Goal: Task Accomplishment & Management: Use online tool/utility

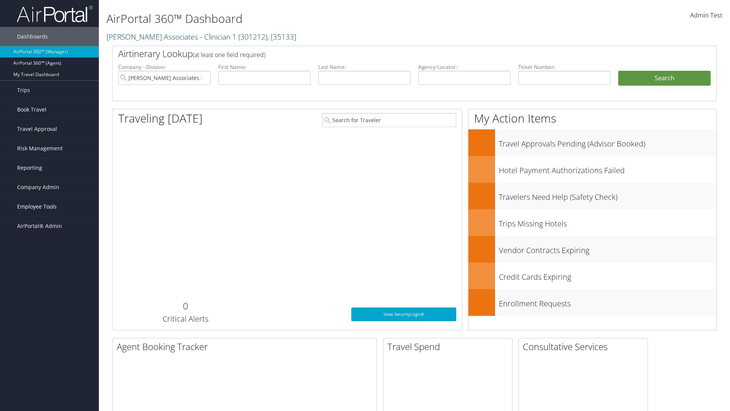
click at [49, 207] on span "Employee Tools" at bounding box center [37, 206] width 40 height 19
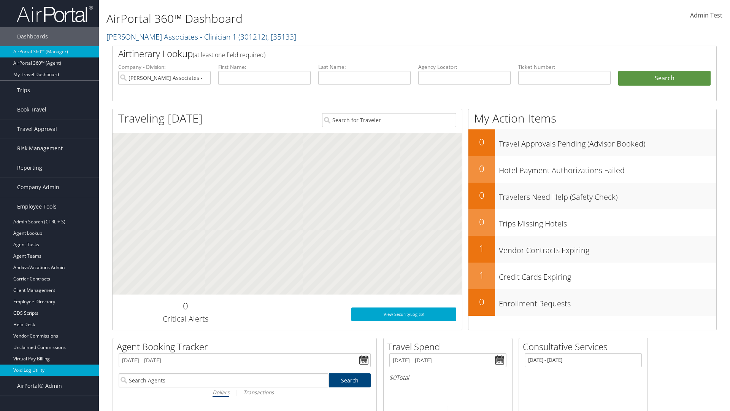
click at [49, 370] on link "Void Log Utility" at bounding box center [49, 369] width 99 height 11
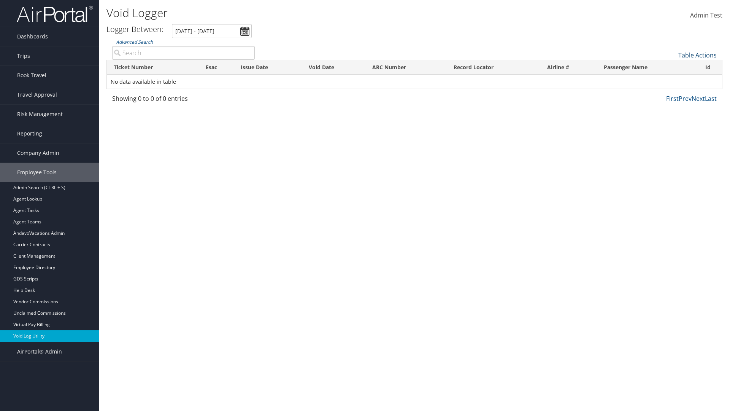
click at [698, 55] on link "Table Actions" at bounding box center [698, 55] width 38 height 8
click at [672, 67] on link "Export as CSV" at bounding box center [672, 66] width 100 height 13
click at [698, 55] on link "Table Actions" at bounding box center [698, 55] width 38 height 8
click at [672, 74] on link "Column Visibility" at bounding box center [672, 73] width 100 height 13
click at [672, 68] on link "Ticket Number" at bounding box center [672, 67] width 100 height 13
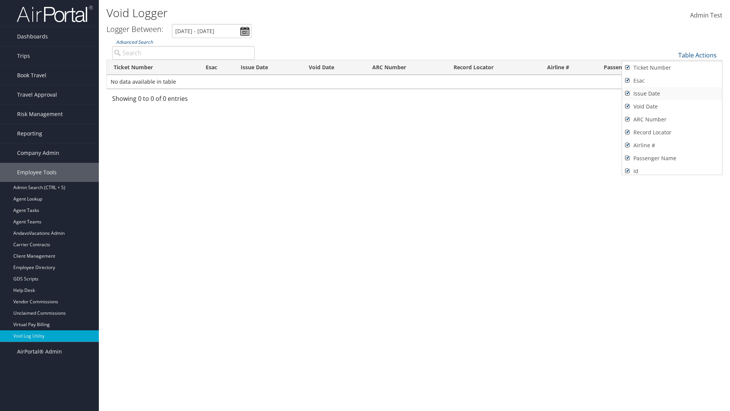
click at [672, 94] on link "Issue Date" at bounding box center [672, 93] width 100 height 13
click at [672, 81] on link "Esac" at bounding box center [672, 80] width 100 height 13
click at [672, 106] on link "Void Date" at bounding box center [672, 106] width 100 height 13
click at [672, 119] on link "ARC Number" at bounding box center [672, 119] width 100 height 13
click at [672, 132] on link "Record Locator" at bounding box center [672, 132] width 100 height 13
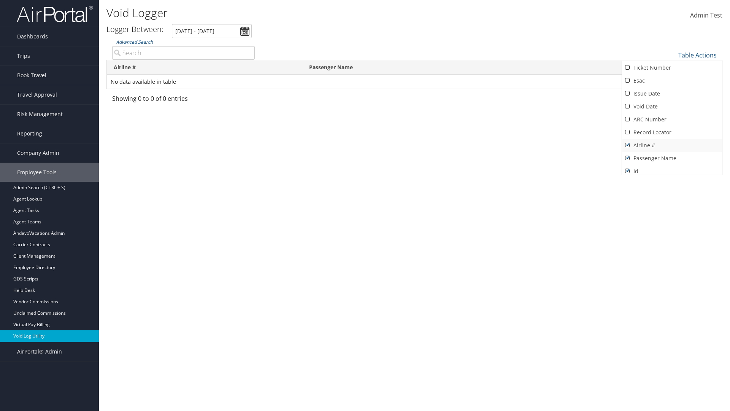
click at [672, 145] on link "Airline #" at bounding box center [672, 145] width 100 height 13
click at [672, 158] on link "Passenger Name" at bounding box center [672, 158] width 100 height 13
click at [365, 205] on div at bounding box center [365, 205] width 730 height 411
click at [698, 55] on link "Table Actions" at bounding box center [698, 55] width 38 height 8
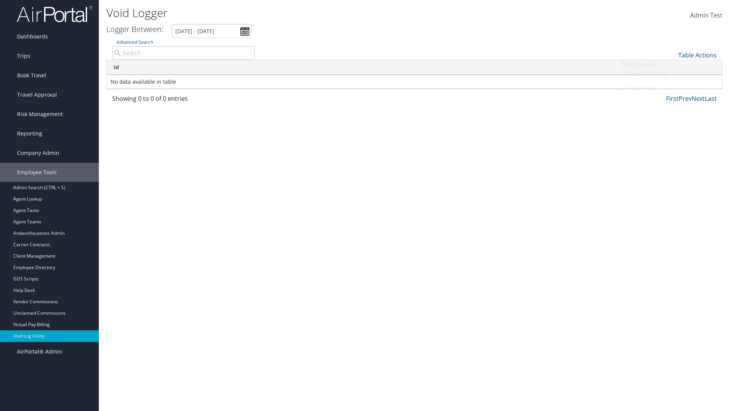
click at [672, 74] on link "Column Visibility" at bounding box center [672, 73] width 100 height 13
click at [672, 68] on link "Ticket Number" at bounding box center [672, 67] width 100 height 13
click at [672, 94] on link "Issue Date" at bounding box center [672, 93] width 100 height 13
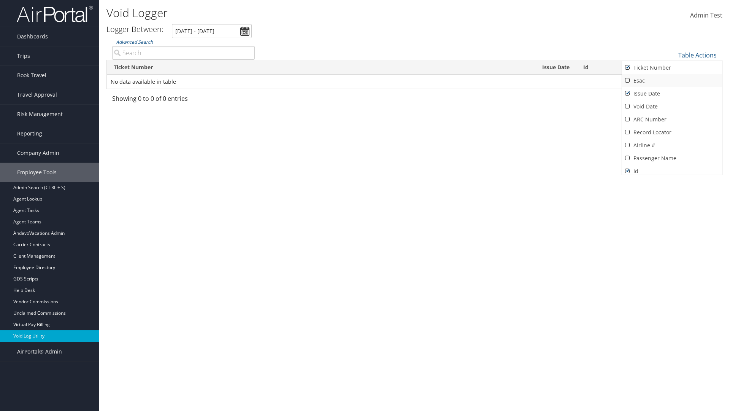
click at [672, 81] on link "Esac" at bounding box center [672, 80] width 100 height 13
click at [672, 106] on link "Void Date" at bounding box center [672, 106] width 100 height 13
click at [672, 119] on link "ARC Number" at bounding box center [672, 119] width 100 height 13
click at [672, 132] on link "Record Locator" at bounding box center [672, 132] width 100 height 13
click at [672, 145] on link "Airline #" at bounding box center [672, 145] width 100 height 13
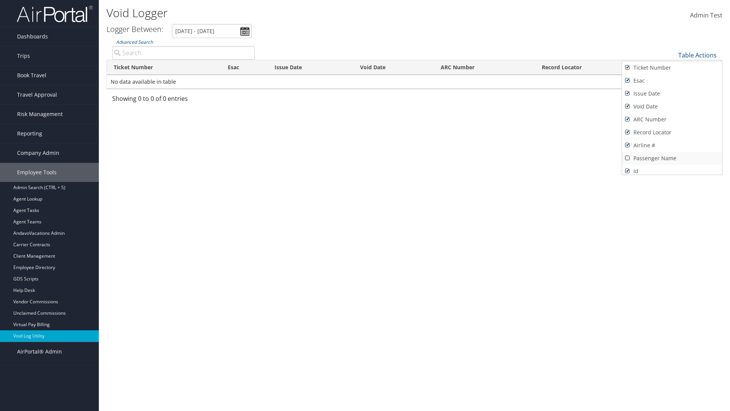
click at [672, 158] on link "Passenger Name" at bounding box center [672, 158] width 100 height 13
click at [365, 205] on div at bounding box center [365, 205] width 730 height 411
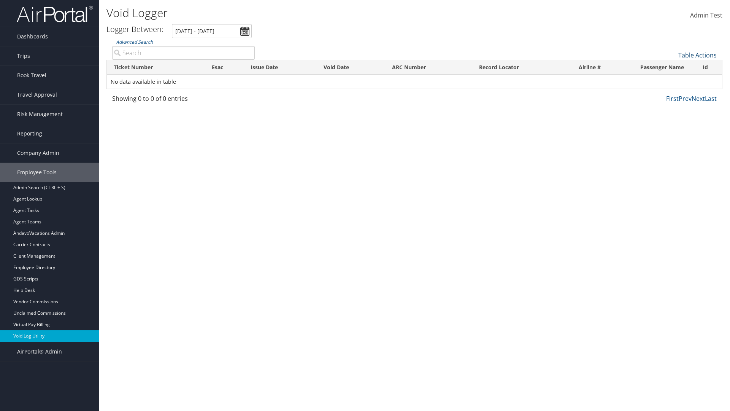
click at [698, 55] on link "Table Actions" at bounding box center [698, 55] width 38 height 8
click at [672, 81] on link "25" at bounding box center [672, 80] width 100 height 13
